Goal: Navigation & Orientation: Go to known website

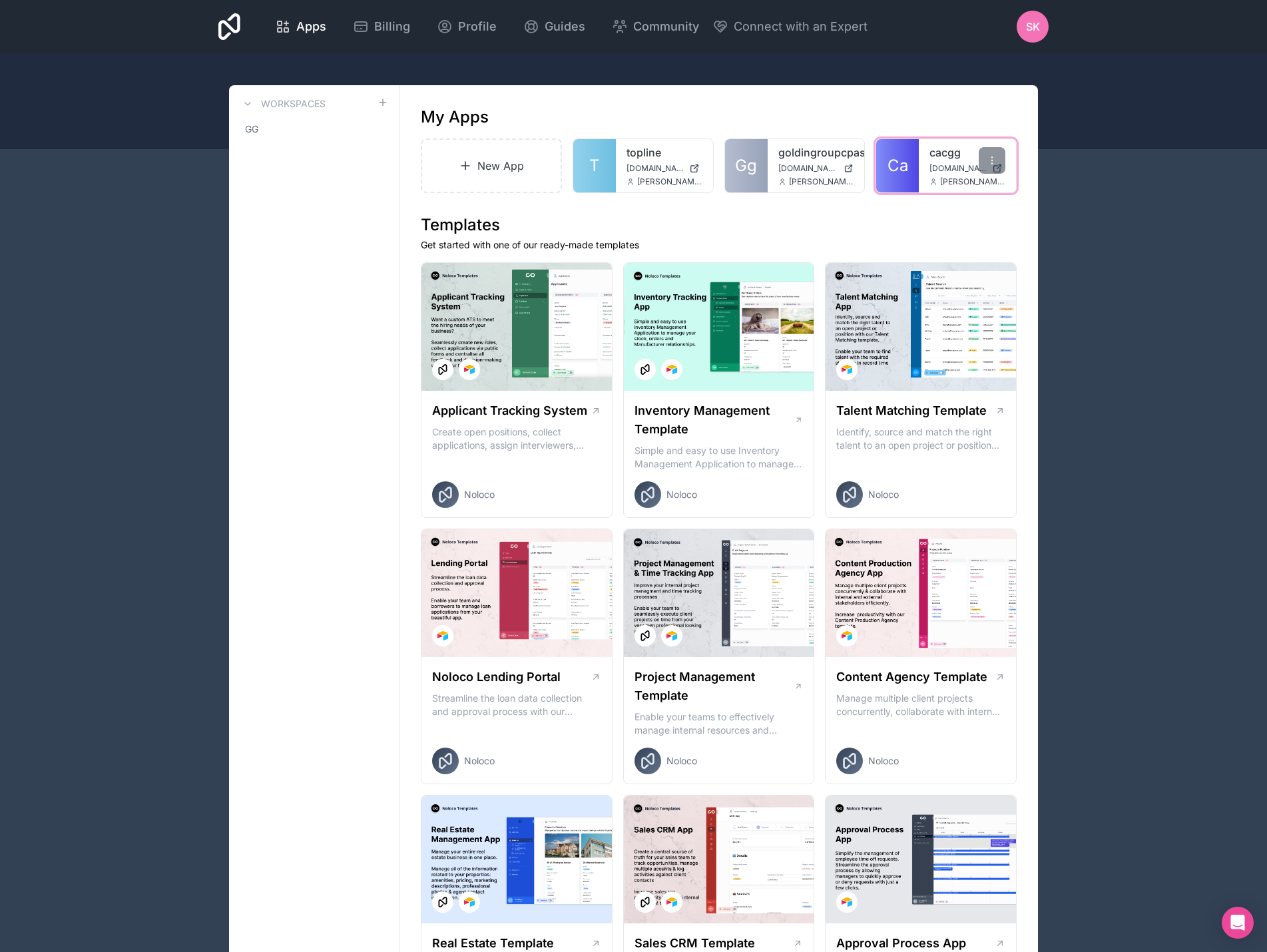
click at [924, 167] on div "cacgg cacgg.noloco.co sergei@goldingroup.biz" at bounding box center [968, 165] width 97 height 53
click at [994, 158] on icon at bounding box center [992, 160] width 10 height 10
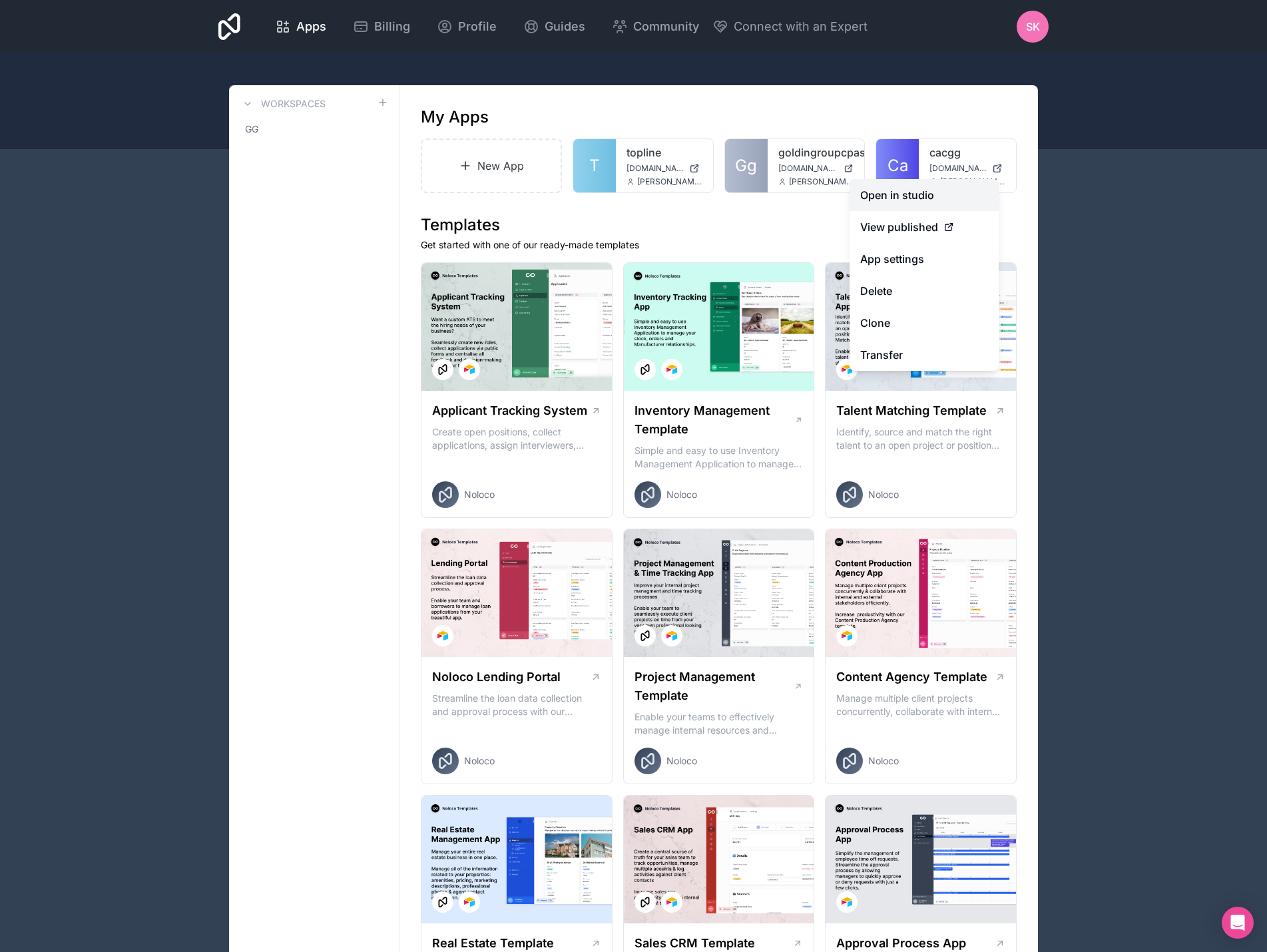
click at [952, 203] on link "Open in studio" at bounding box center [924, 195] width 149 height 32
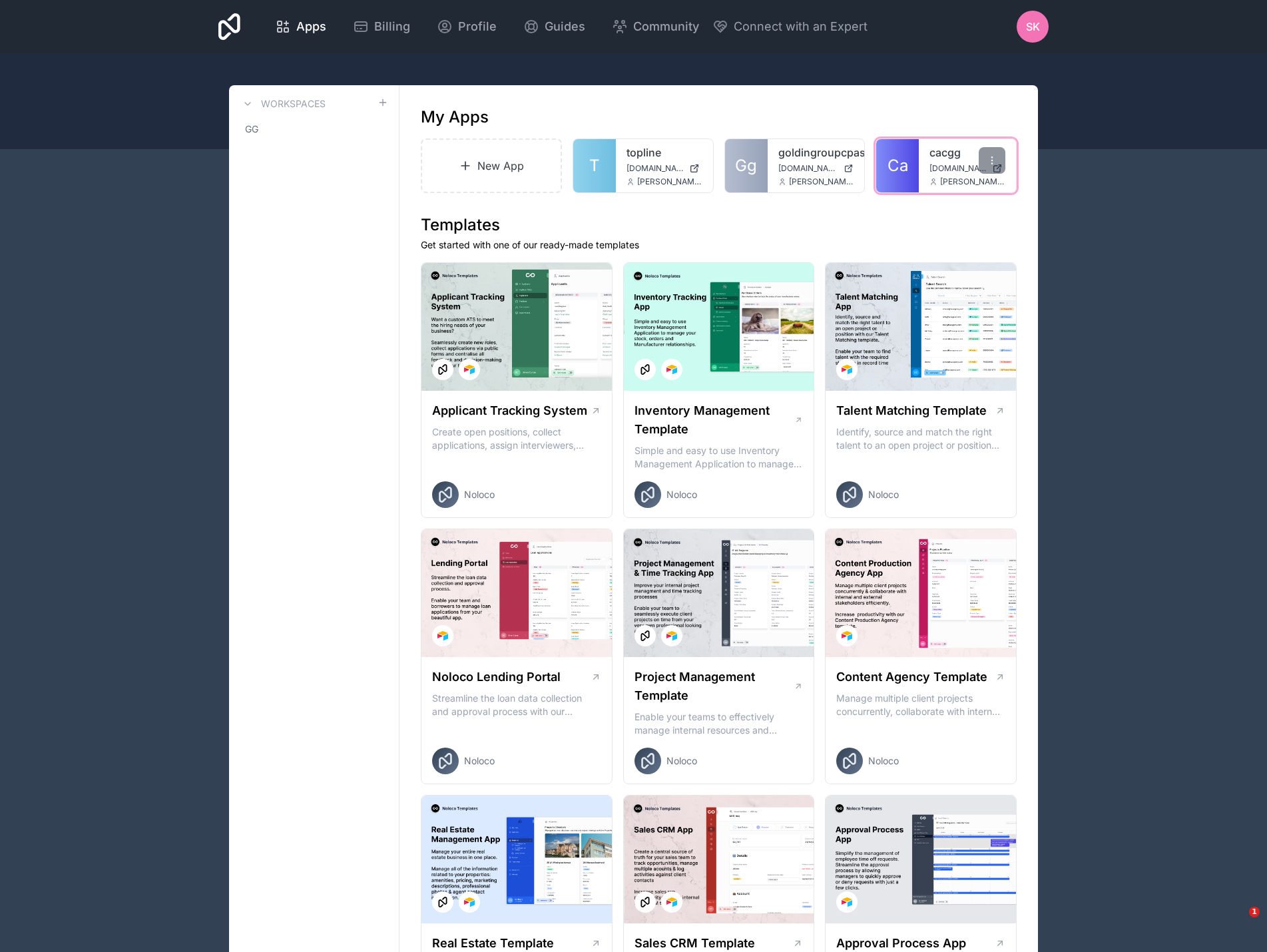
click at [930, 163] on span "[DOMAIN_NAME]" at bounding box center [958, 168] width 57 height 10
